Goal: Understand process/instructions: Learn about a topic

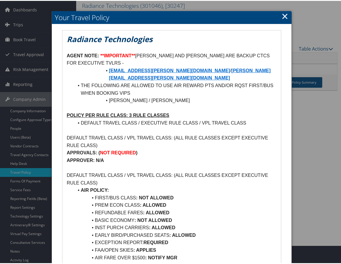
scroll to position [29, 0]
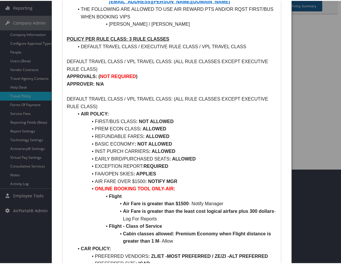
scroll to position [88, 0]
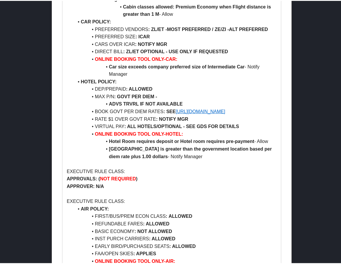
scroll to position [351, 0]
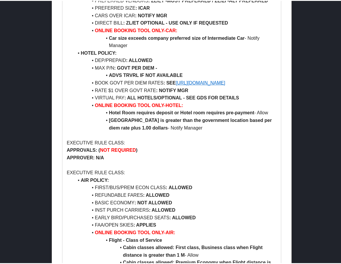
click at [205, 153] on p "APPROVALS: ( NOT REQUIRED )" at bounding box center [171, 150] width 209 height 8
